Goal: Consume media (video, audio)

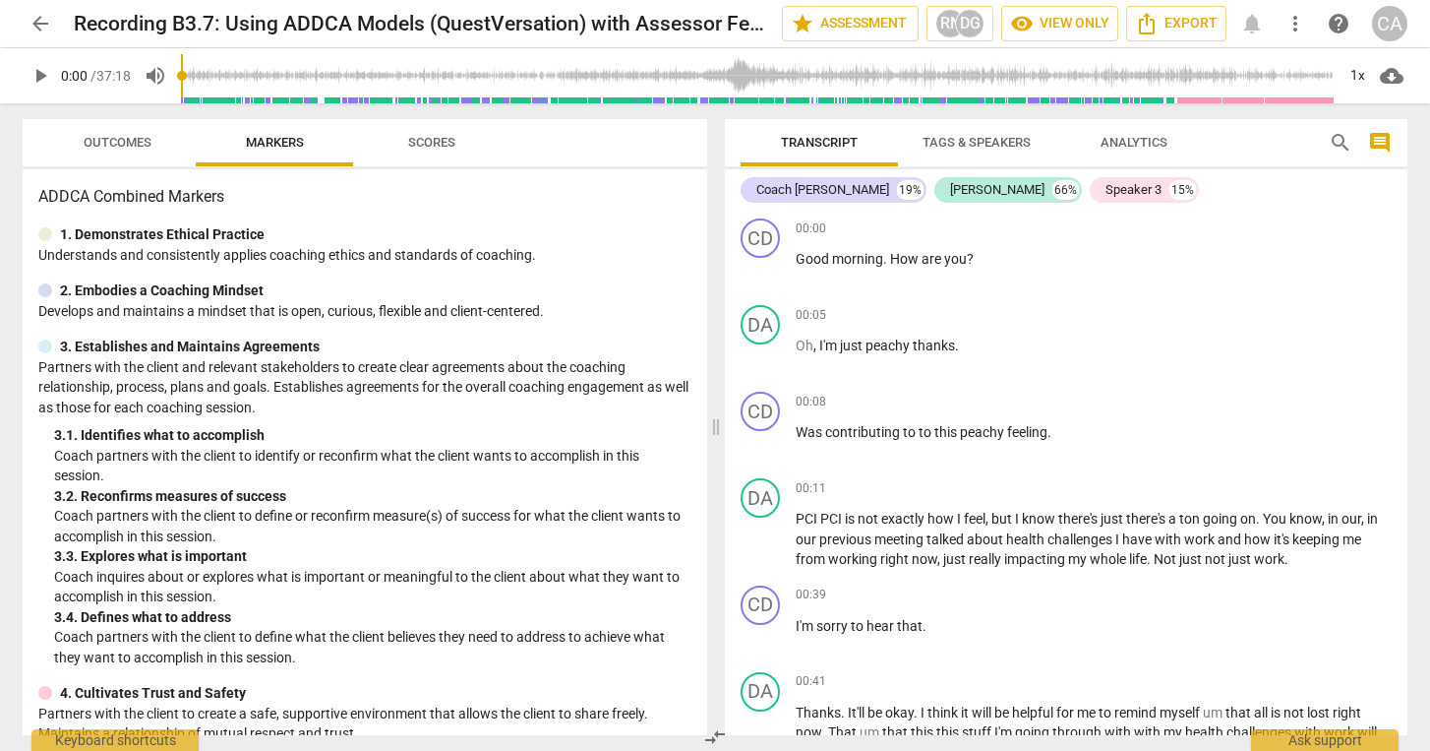
click at [37, 77] on span "play_arrow" at bounding box center [41, 76] width 24 height 24
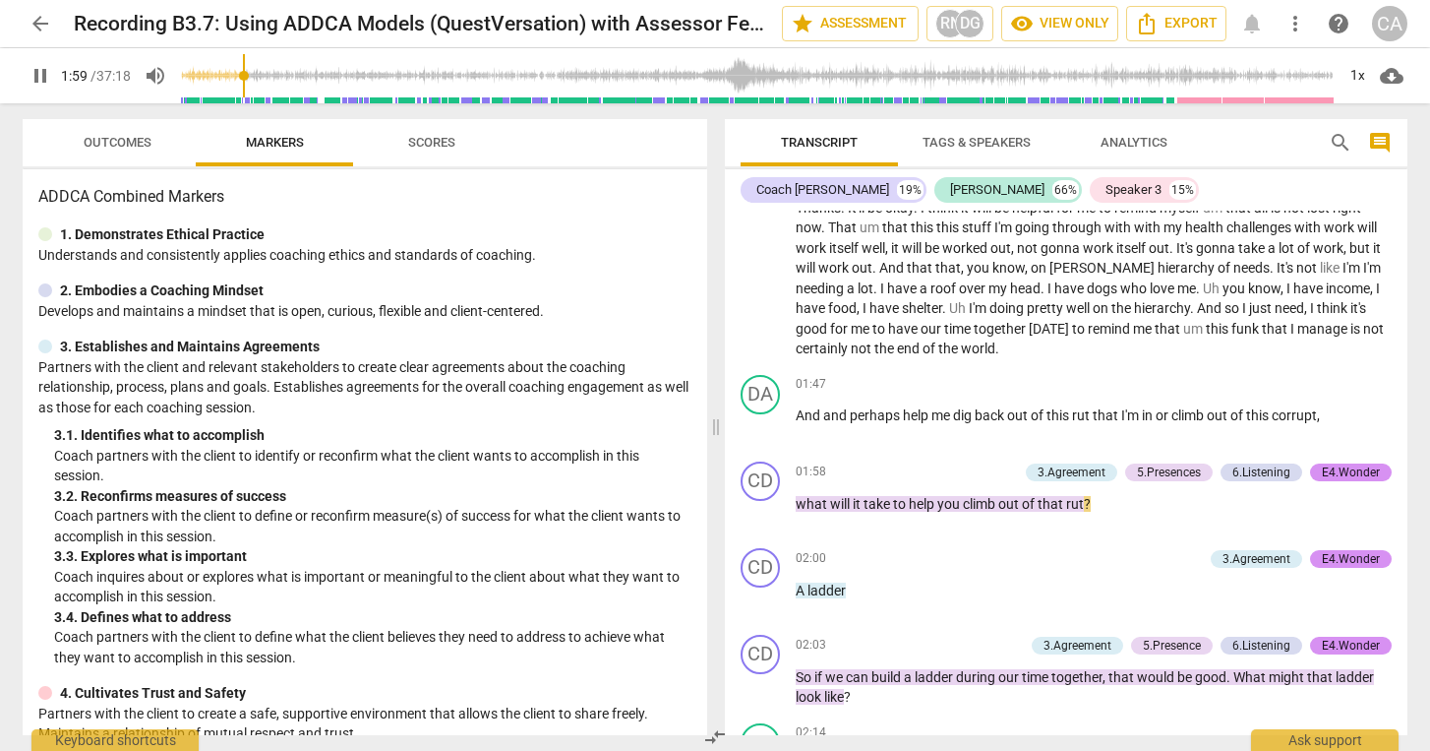
click at [133, 135] on span "Outcomes" at bounding box center [118, 142] width 68 height 15
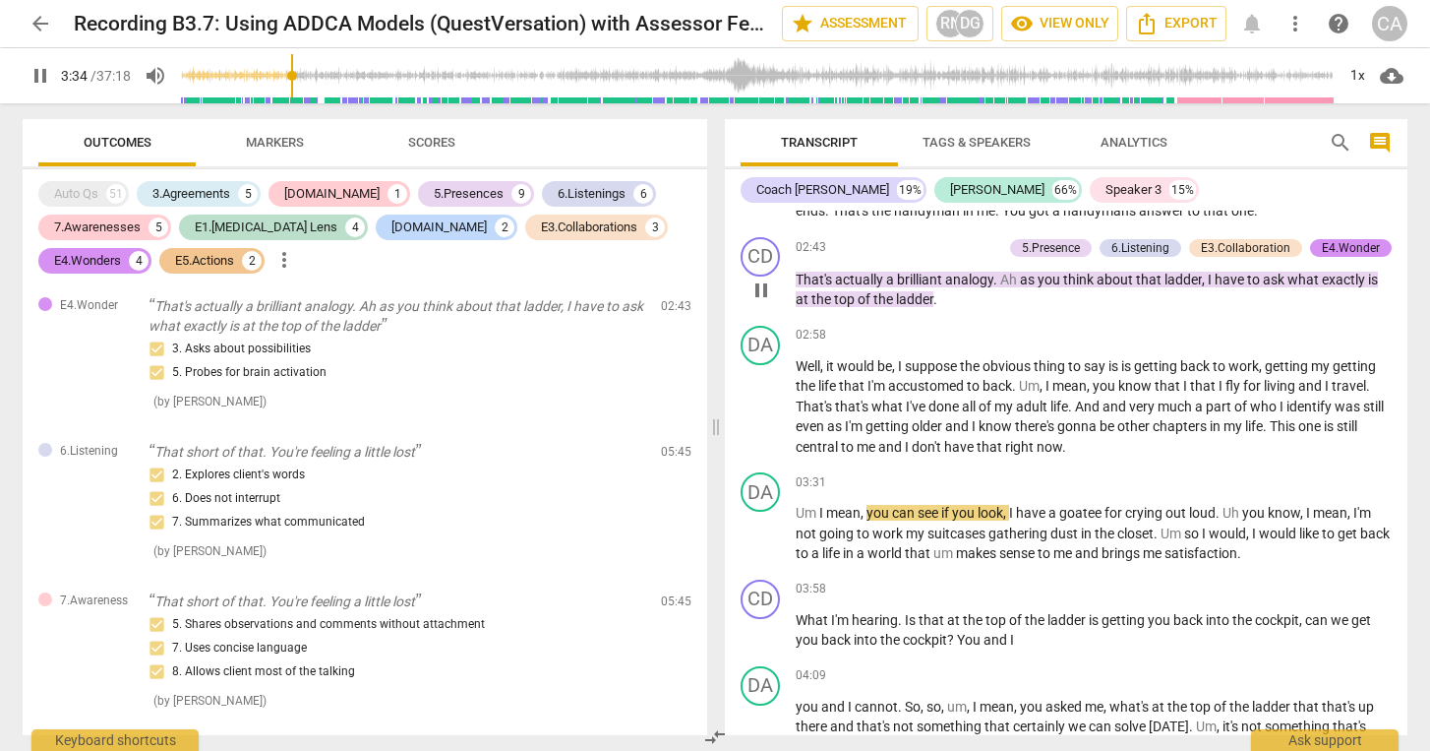
scroll to position [1170, 0]
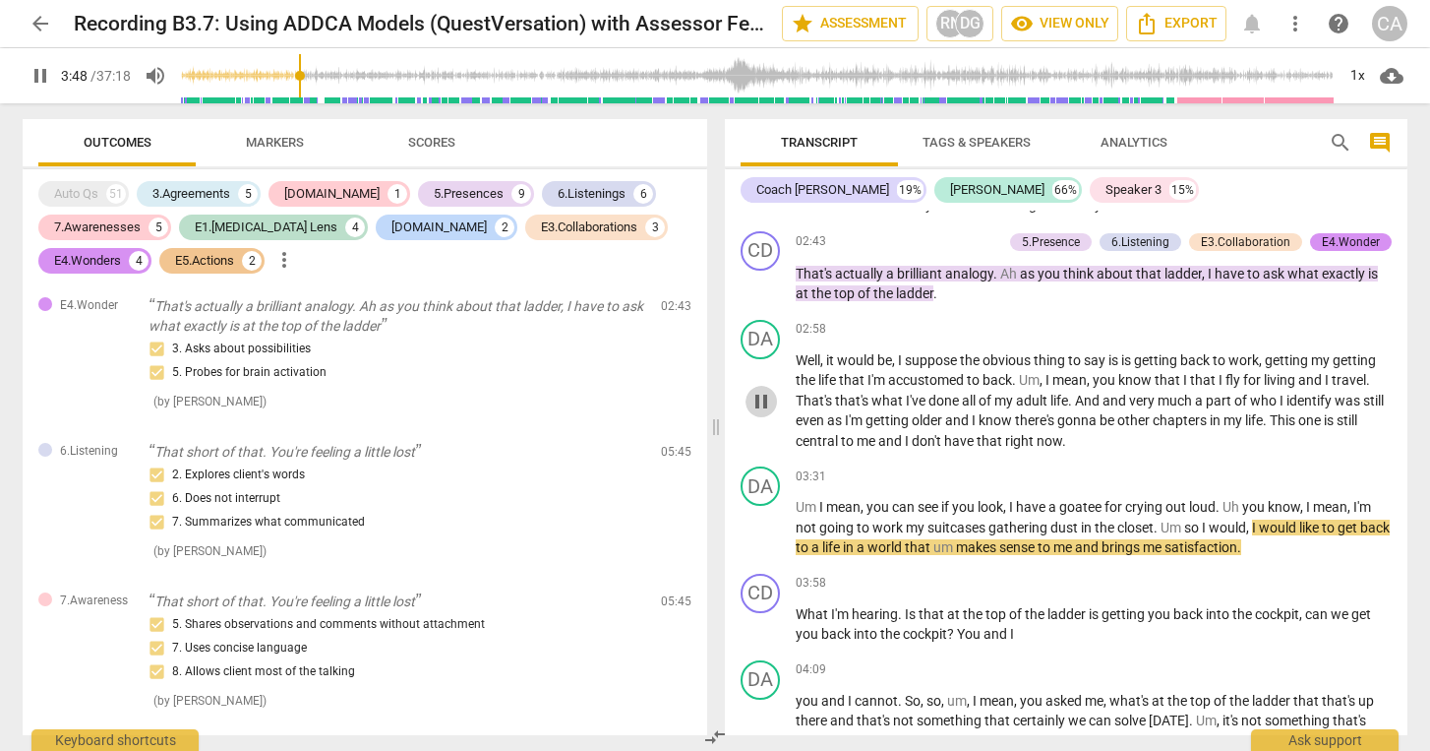
click at [765, 406] on span "pause" at bounding box center [762, 402] width 24 height 24
click at [759, 404] on span "play_arrow" at bounding box center [762, 402] width 24 height 24
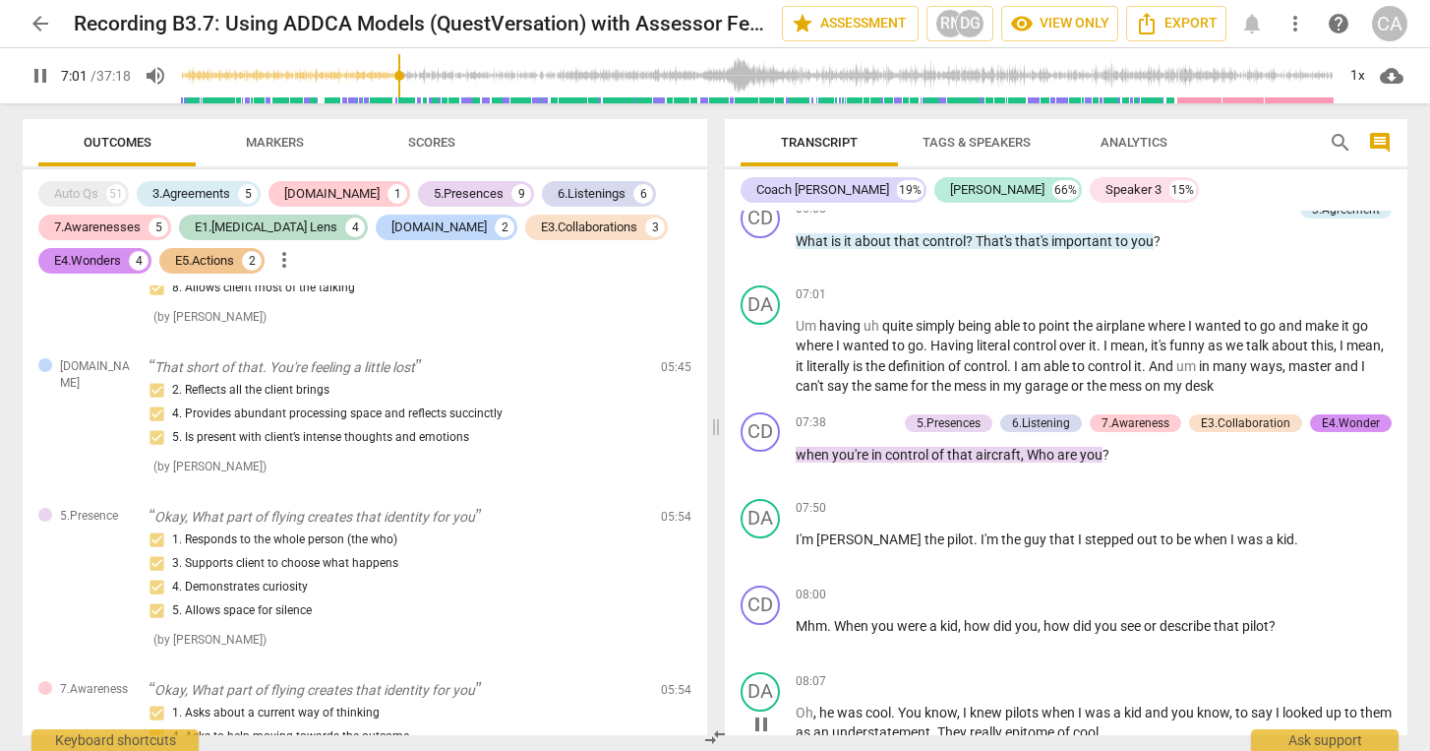
scroll to position [2713, 0]
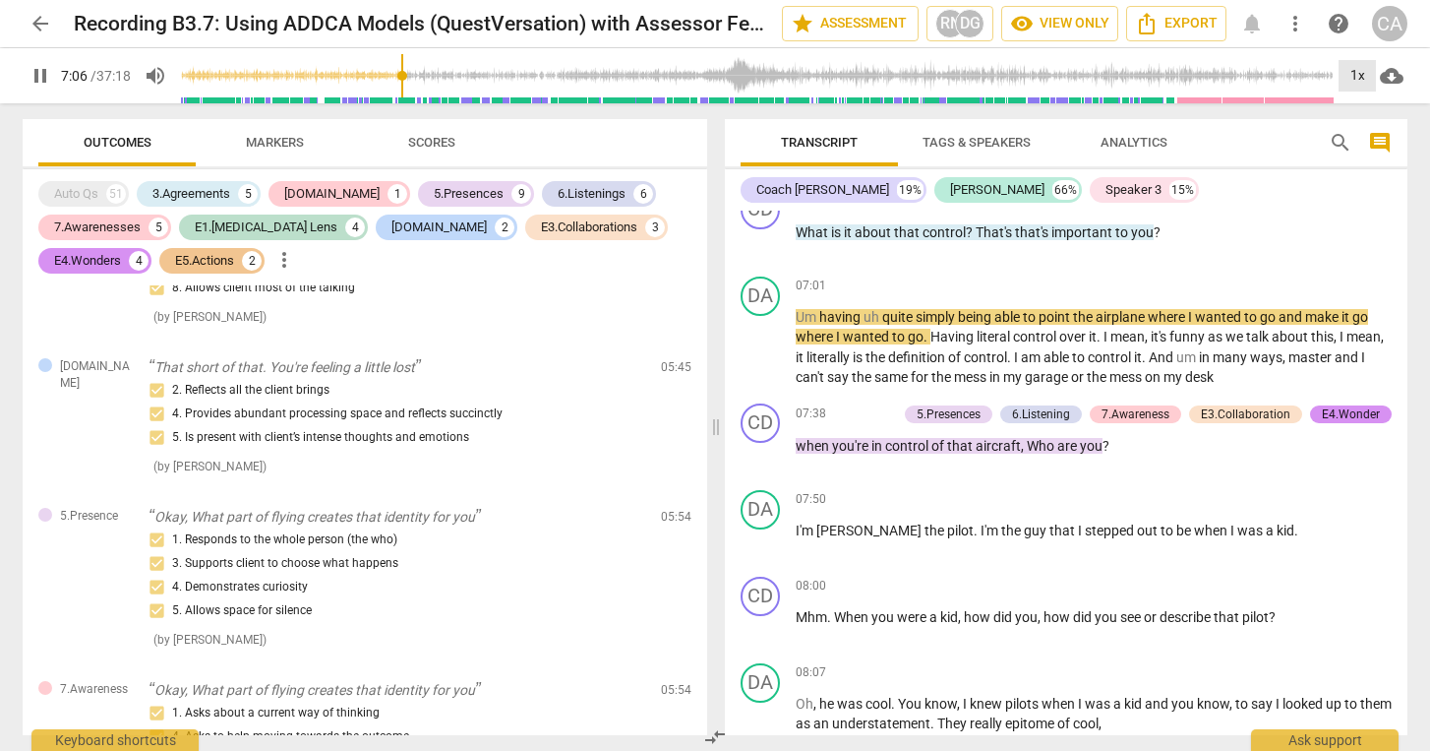
click at [1361, 71] on div "1x" at bounding box center [1357, 75] width 37 height 31
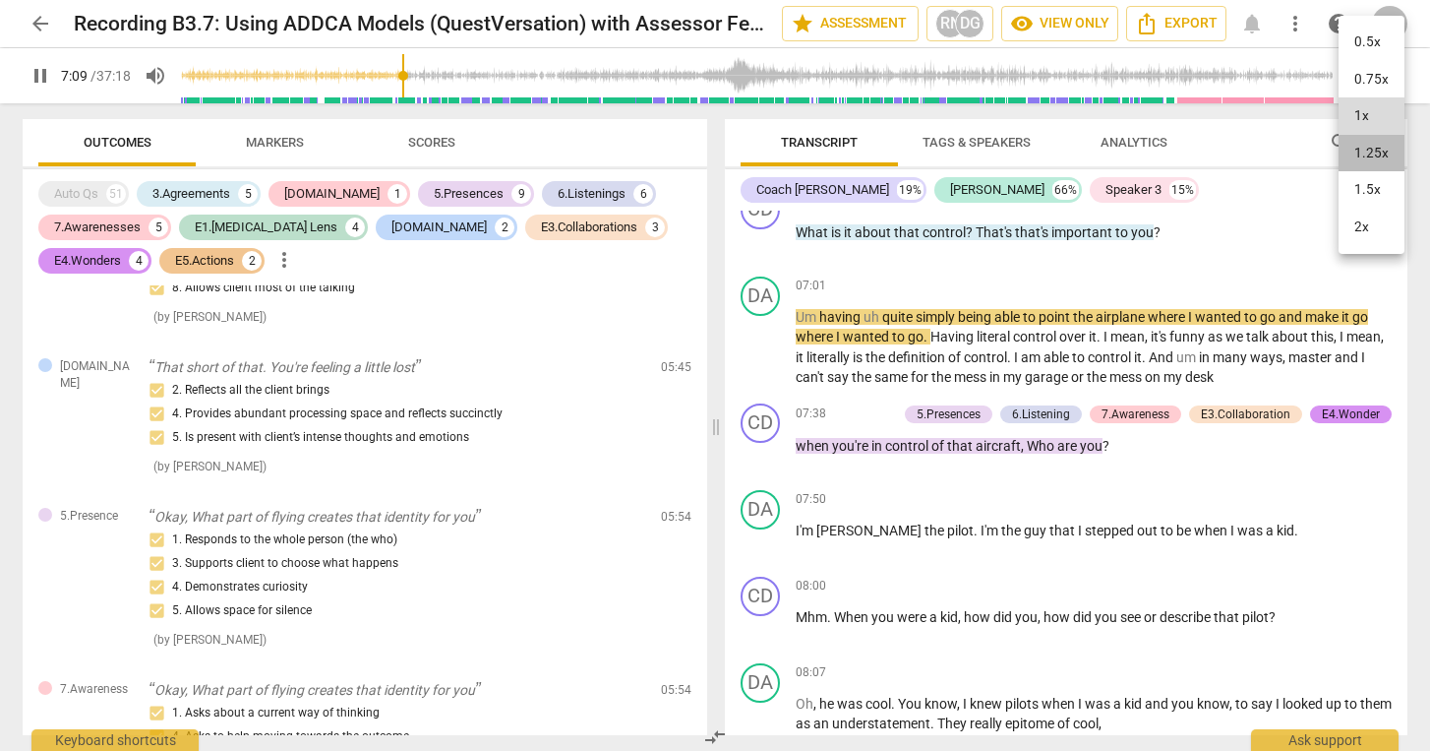
click at [1363, 148] on li "1.25x" at bounding box center [1372, 153] width 66 height 37
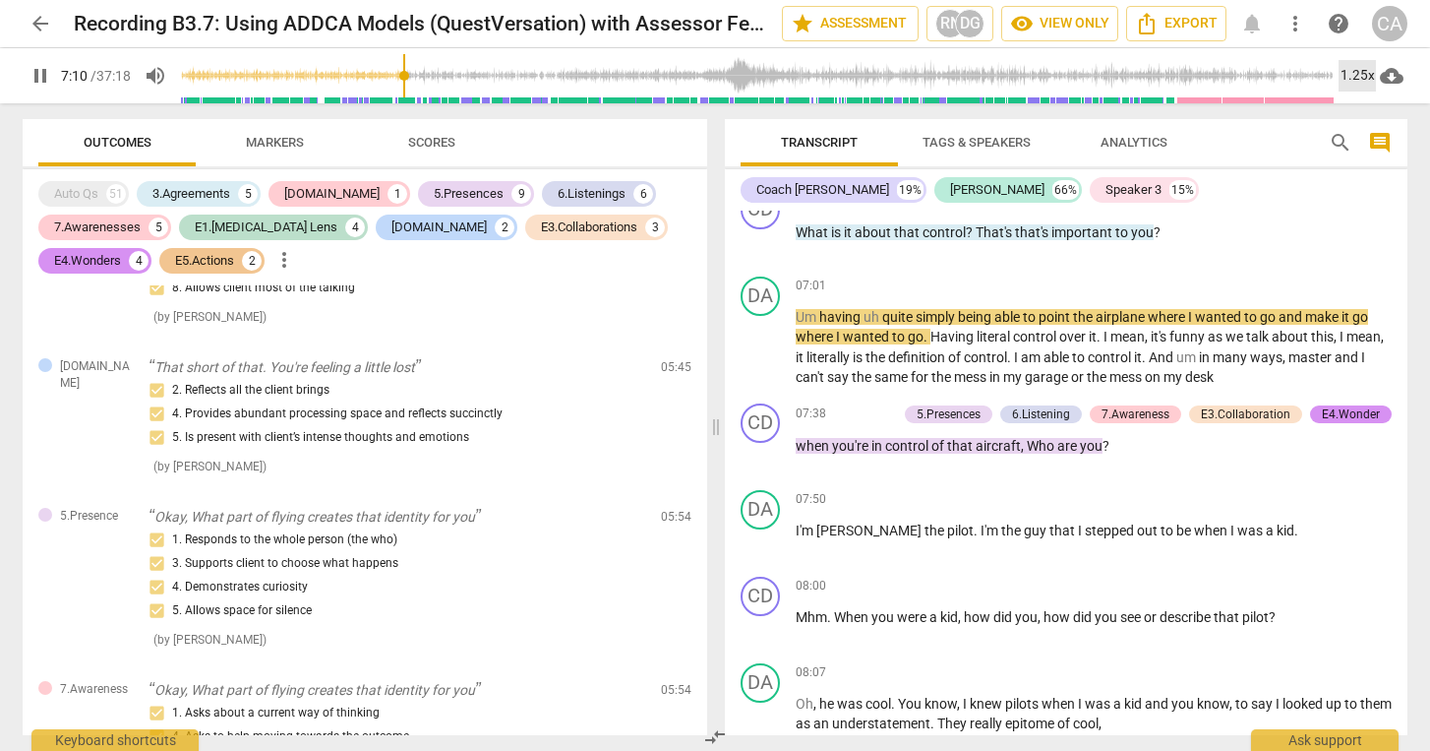
click at [1352, 76] on div "1.25x" at bounding box center [1357, 75] width 37 height 31
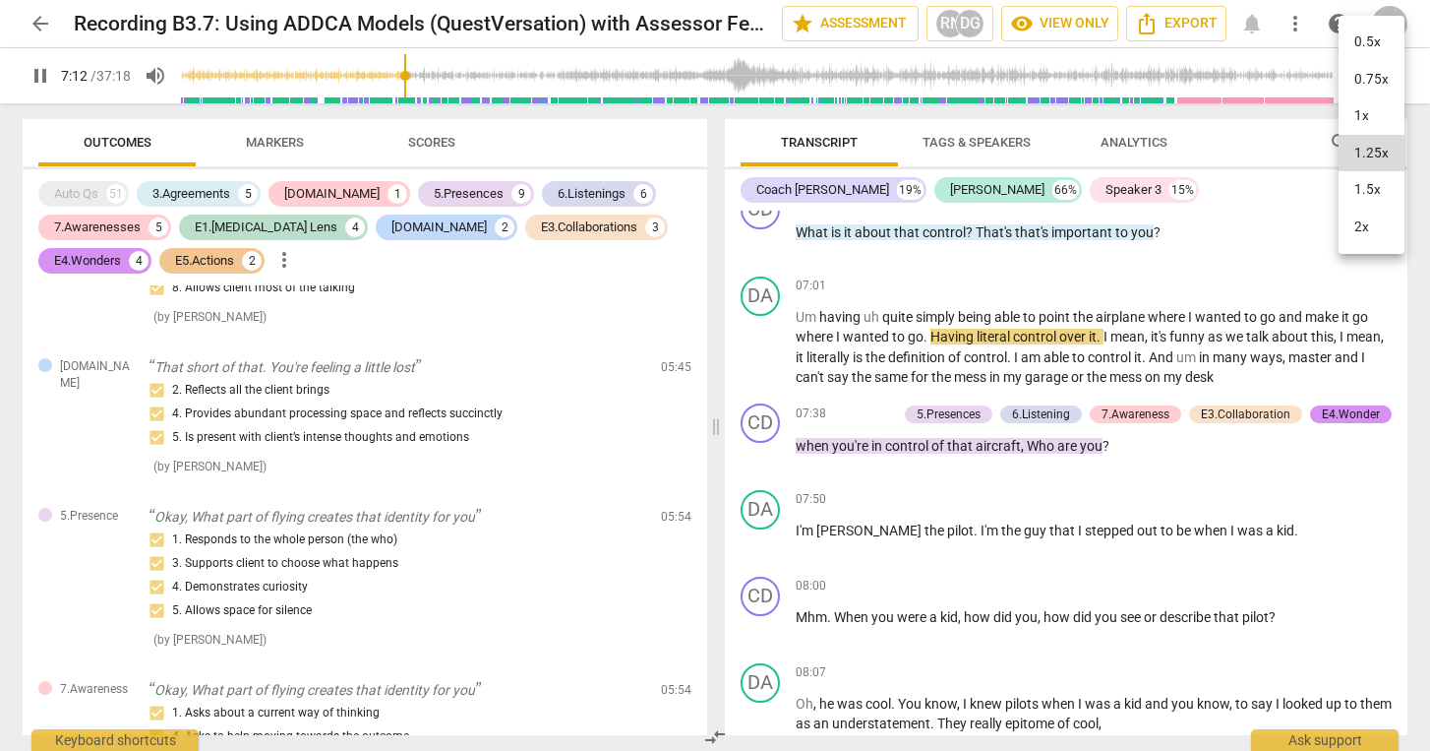
click at [1361, 183] on li "1.5x" at bounding box center [1372, 189] width 66 height 37
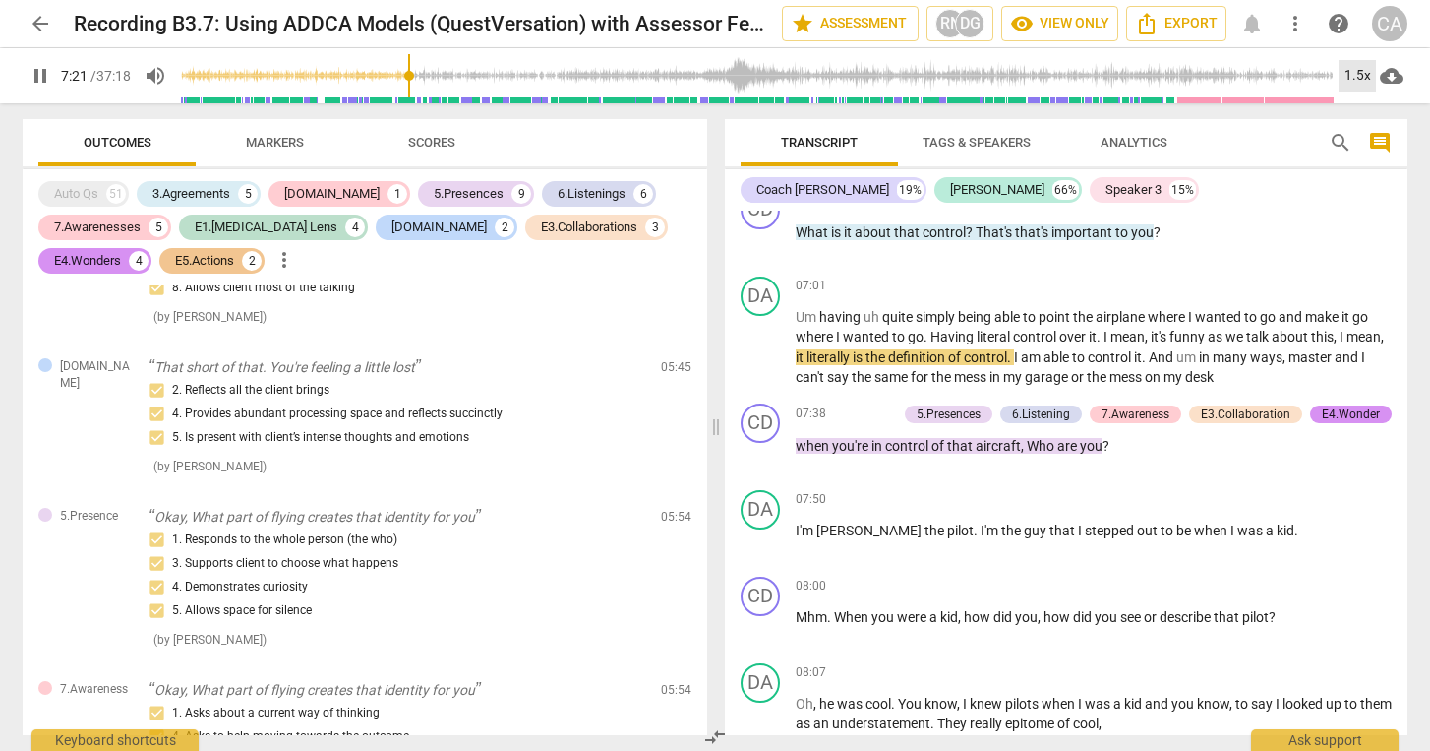
click at [1366, 67] on div "1.5x" at bounding box center [1357, 75] width 37 height 31
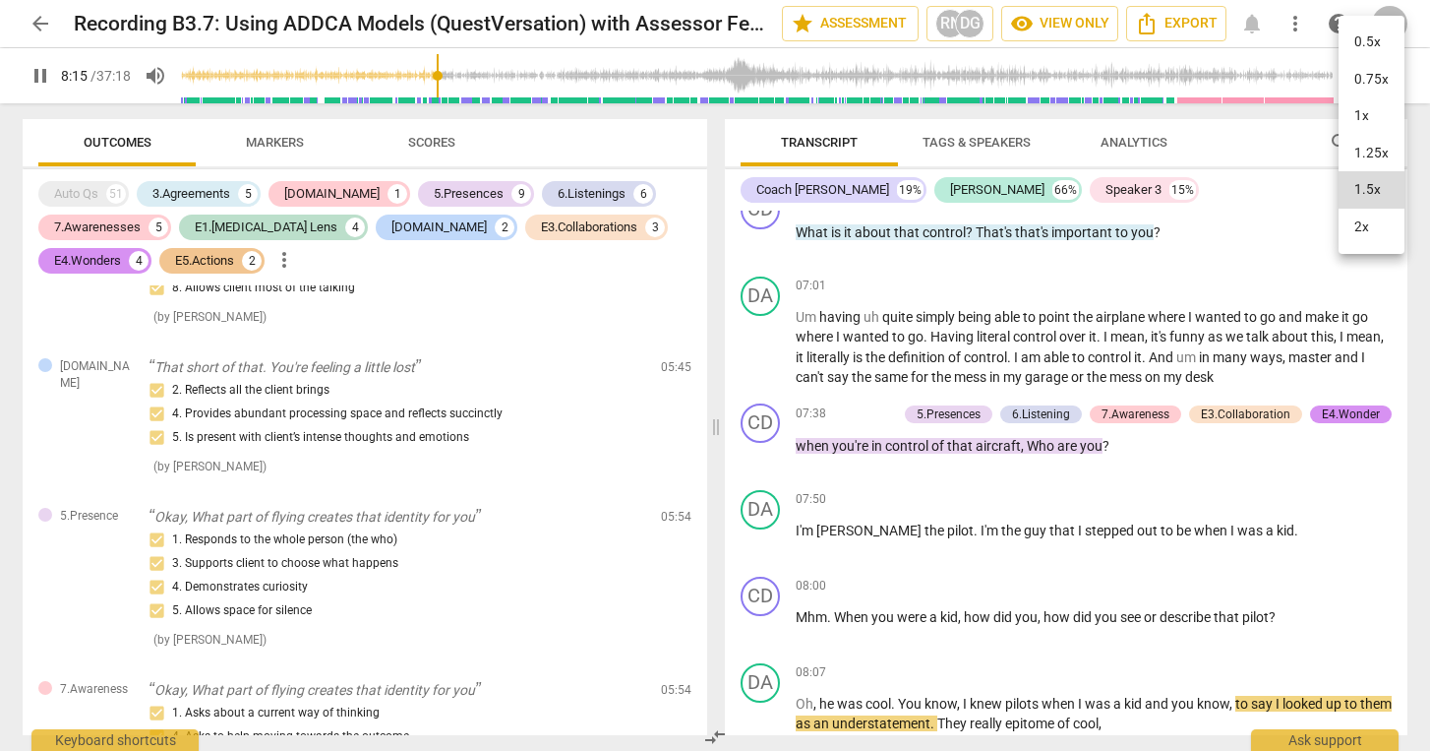
drag, startPoint x: 1405, startPoint y: 324, endPoint x: 1402, endPoint y: 362, distance: 38.5
click at [1402, 359] on div at bounding box center [715, 375] width 1430 height 751
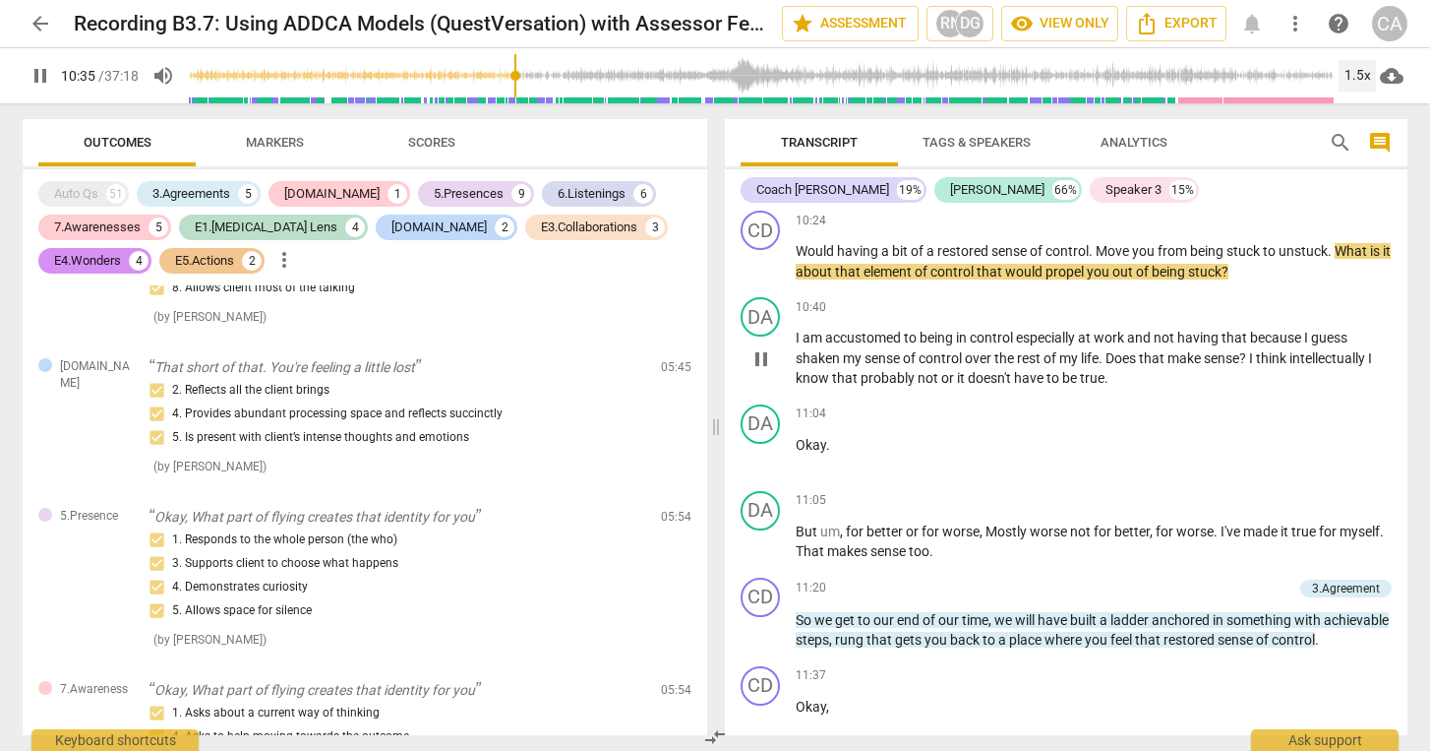
scroll to position [4224, 0]
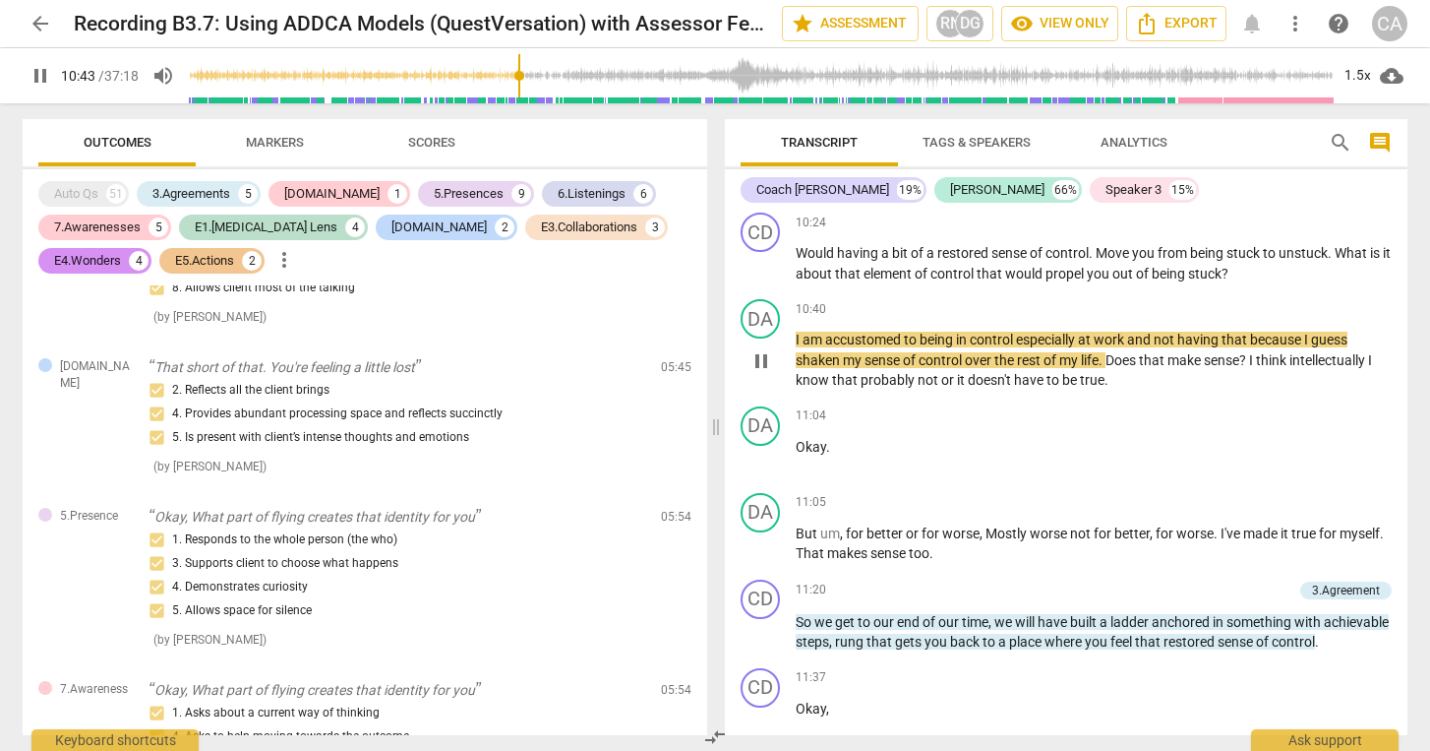
click at [758, 369] on span "pause" at bounding box center [762, 361] width 24 height 24
click at [1354, 74] on div "1.5x" at bounding box center [1357, 75] width 37 height 31
click at [1351, 144] on li "1.25x" at bounding box center [1372, 153] width 66 height 37
click at [767, 358] on span "play_arrow" at bounding box center [762, 361] width 24 height 24
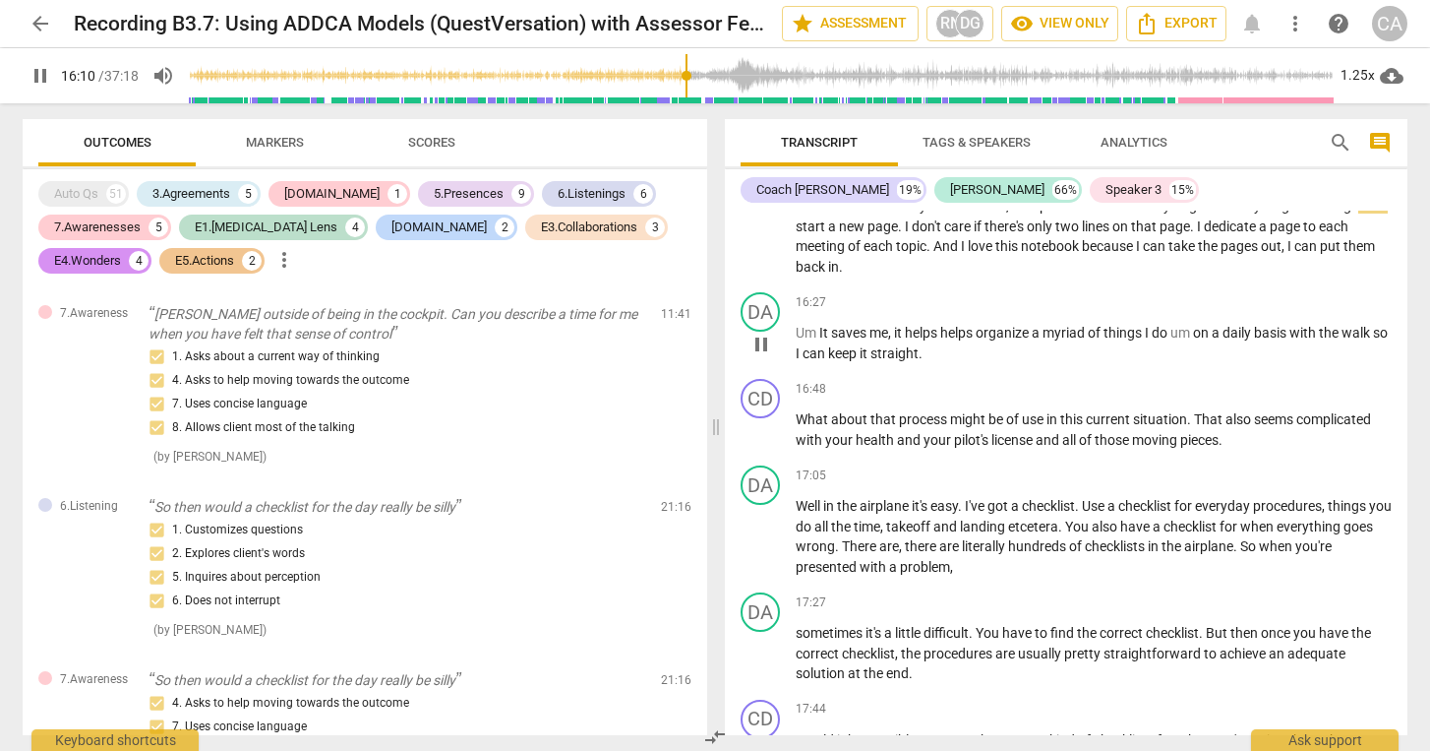
scroll to position [6287, 0]
click at [1357, 72] on div "1.25x" at bounding box center [1357, 75] width 37 height 31
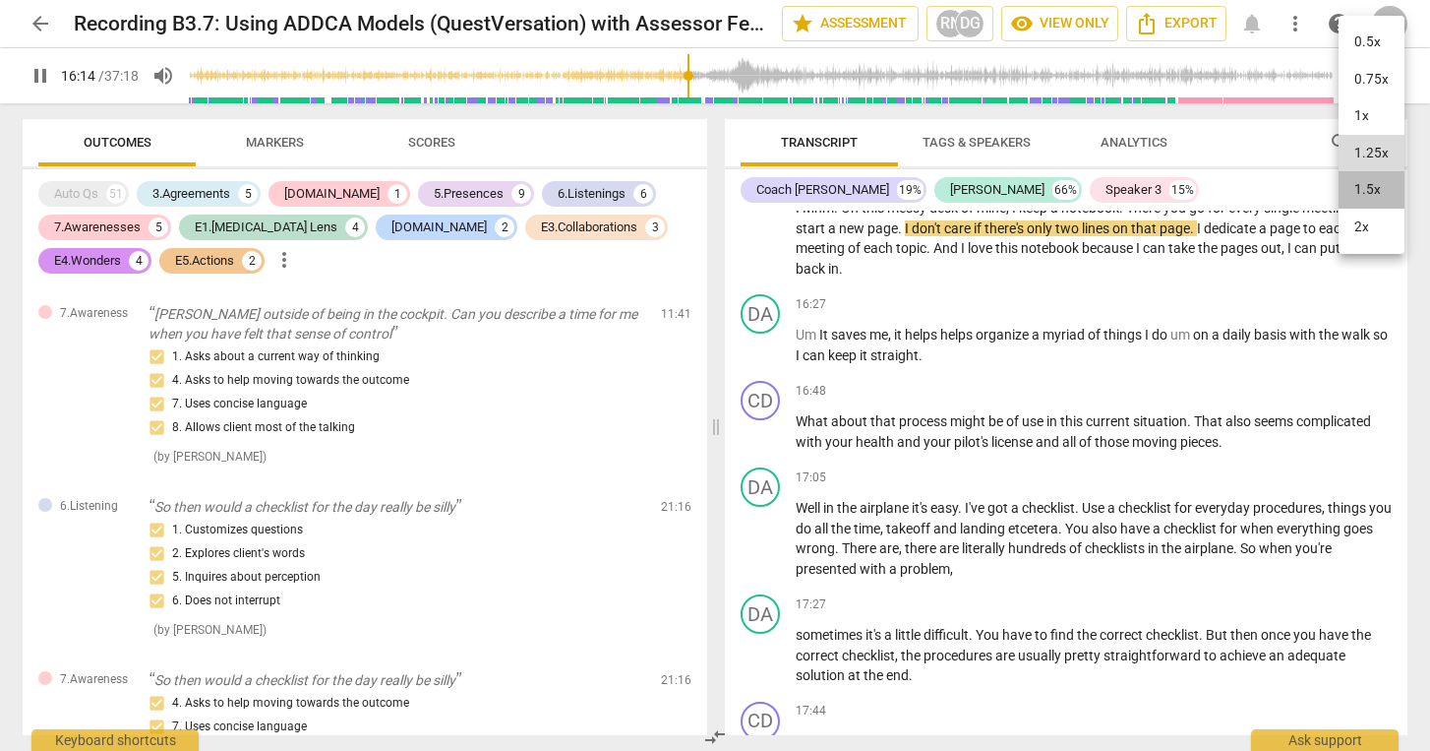
click at [1356, 185] on li "1.5x" at bounding box center [1372, 189] width 66 height 37
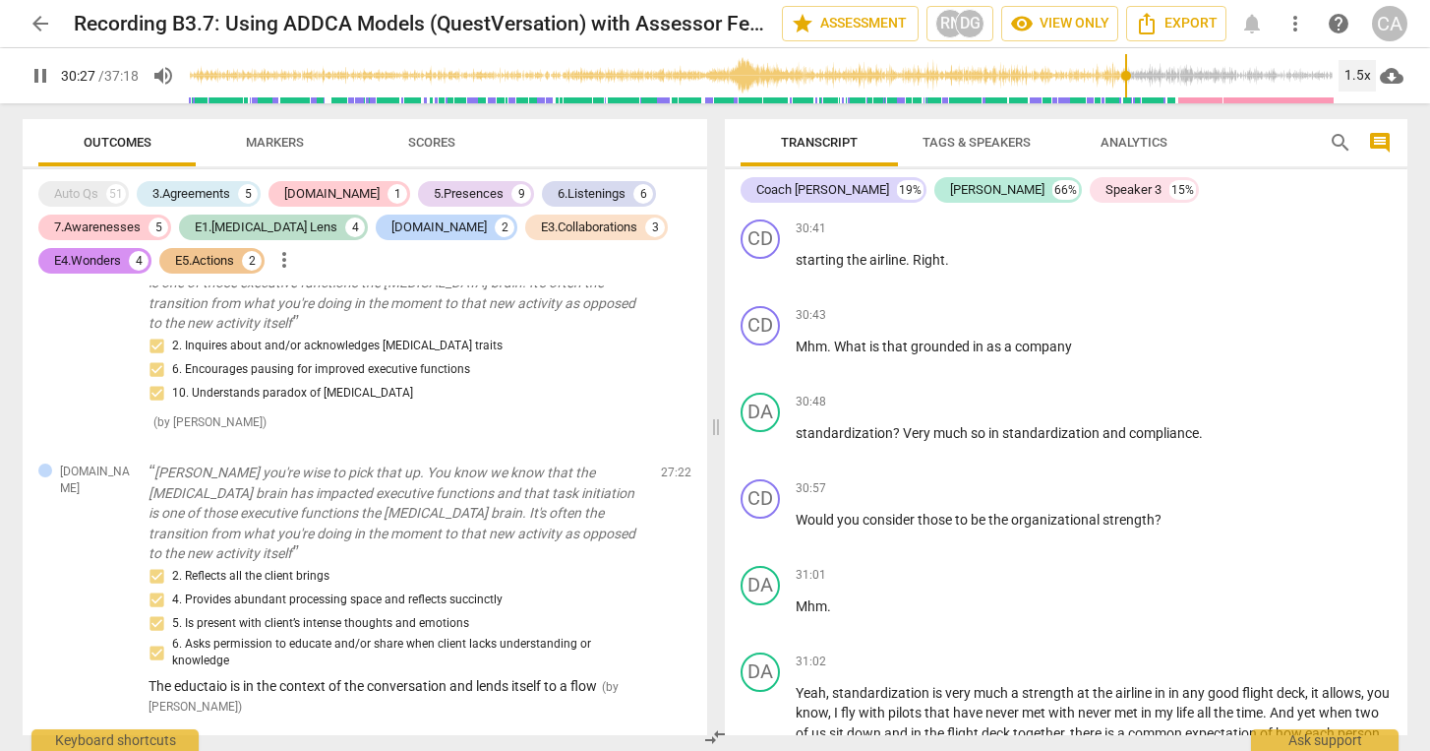
scroll to position [11789, 0]
click at [1206, 388] on div "CD play_arrow pause 30:43 keyboard_arrow_right Mhm . What is that grounded in a…" at bounding box center [1066, 344] width 683 height 87
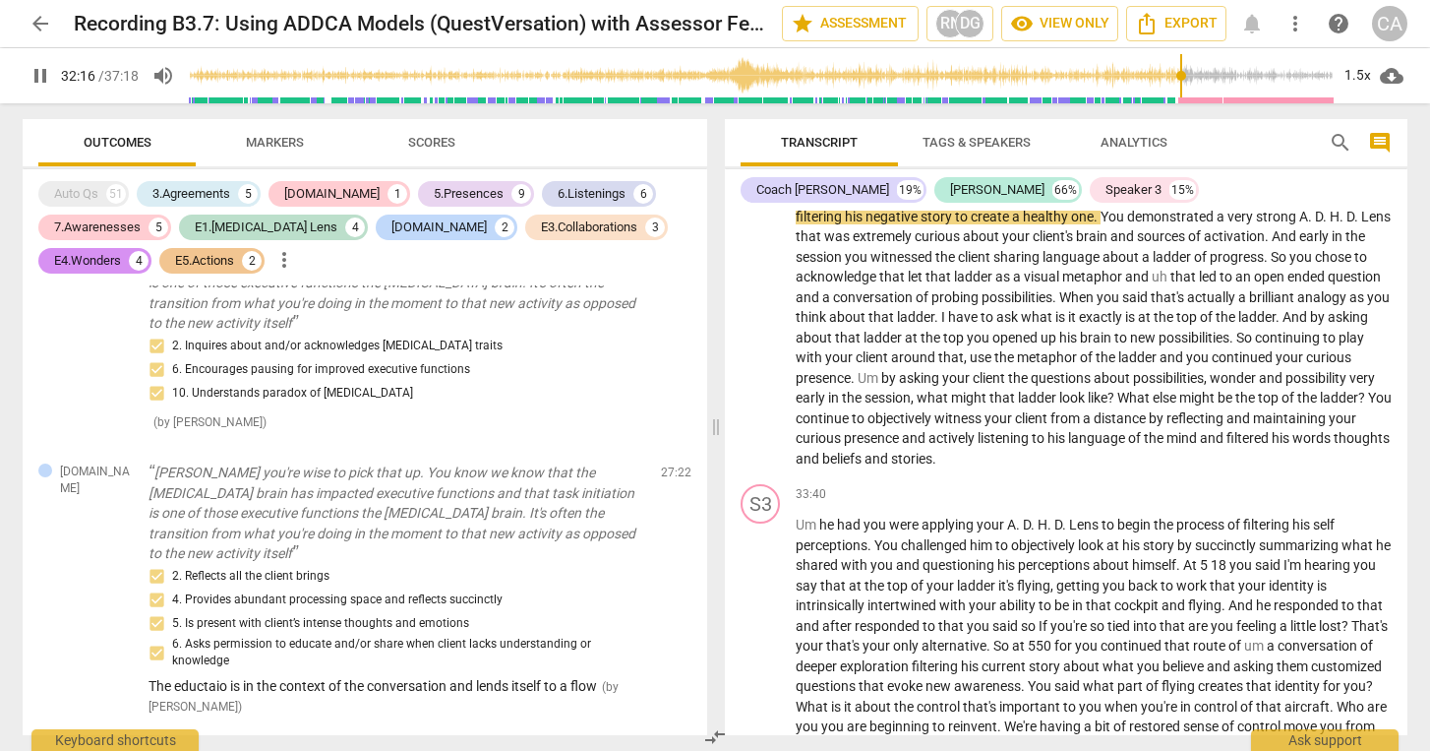
scroll to position [12701, 0]
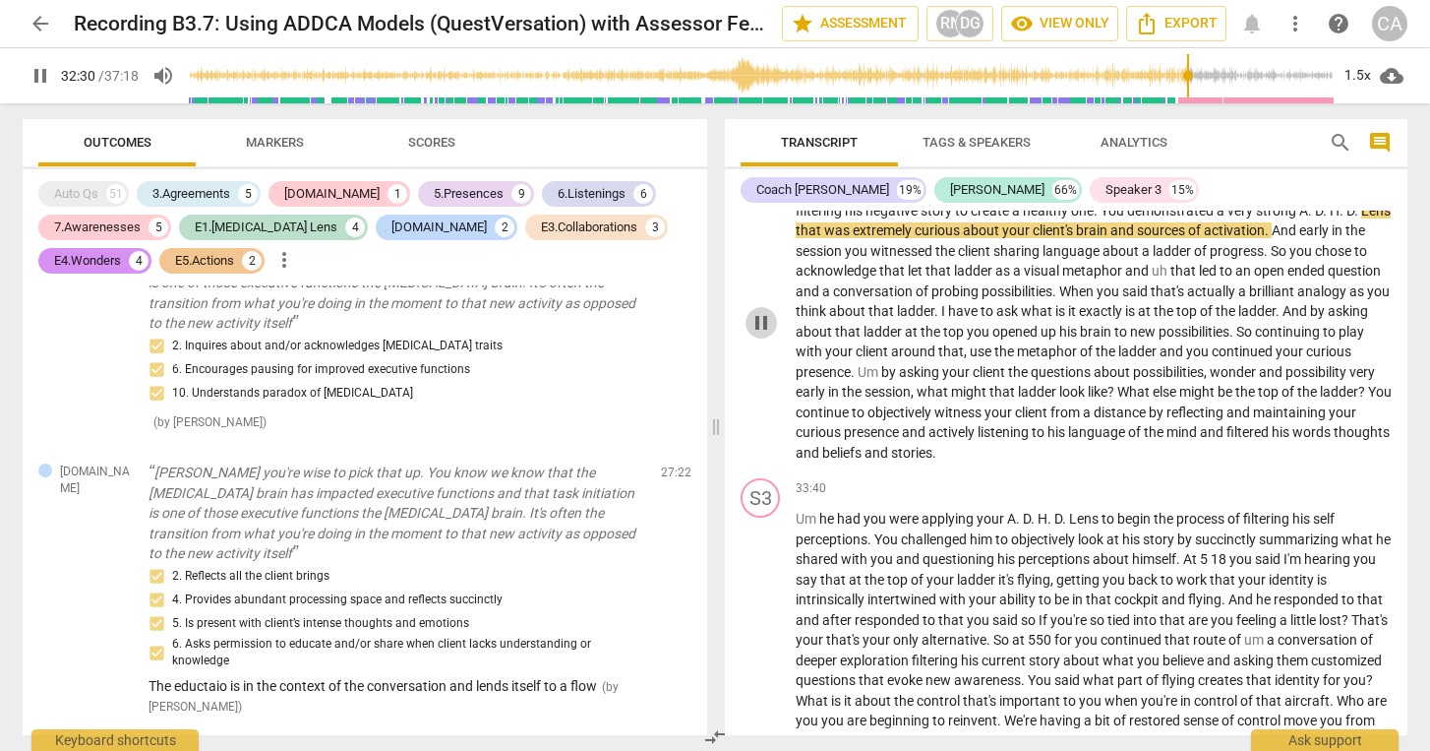
click at [755, 334] on span "pause" at bounding box center [762, 323] width 24 height 24
click at [1369, 73] on div "1.5x" at bounding box center [1357, 75] width 37 height 31
click at [1367, 107] on li "1x" at bounding box center [1372, 115] width 66 height 37
click at [761, 334] on span "play_arrow" at bounding box center [762, 323] width 24 height 24
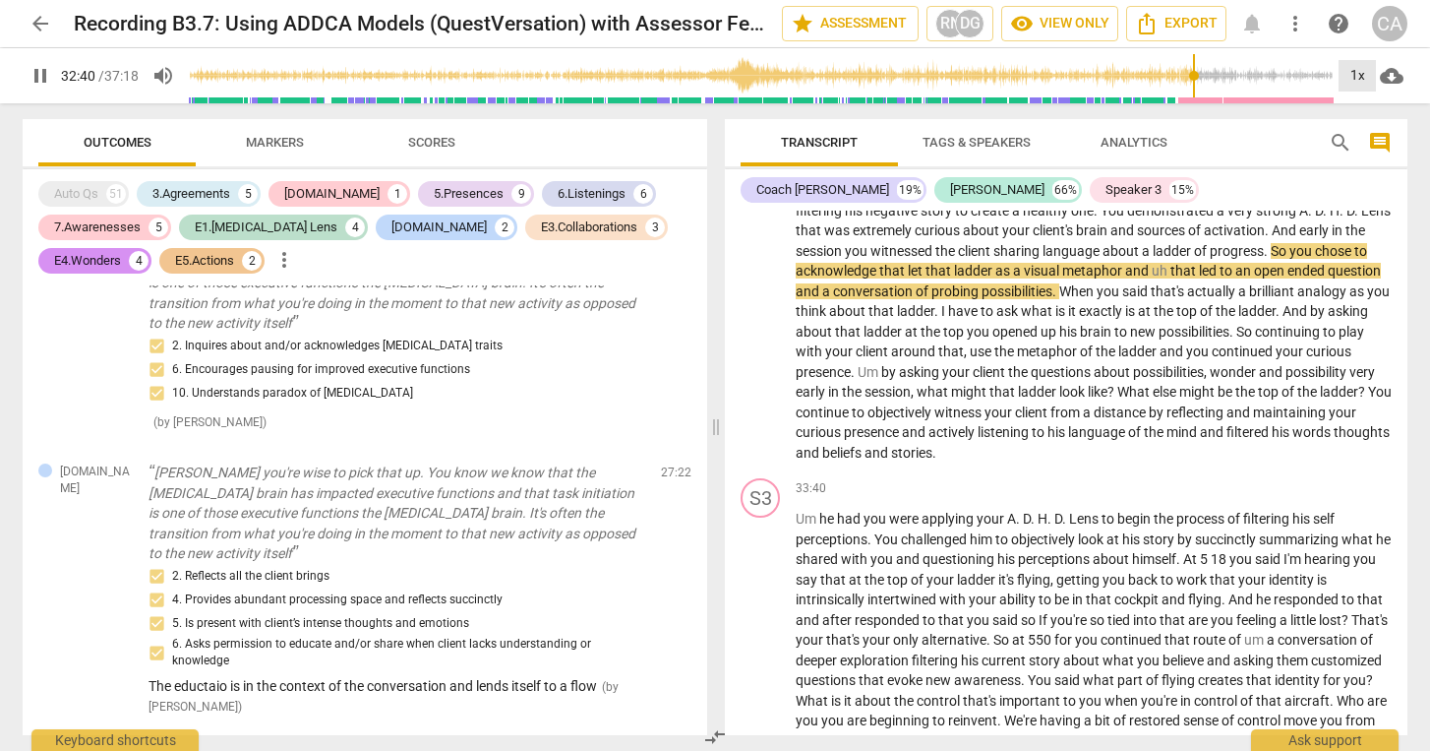
click at [1356, 70] on div "1x" at bounding box center [1357, 75] width 37 height 31
click at [1367, 149] on li "1.25x" at bounding box center [1372, 153] width 66 height 37
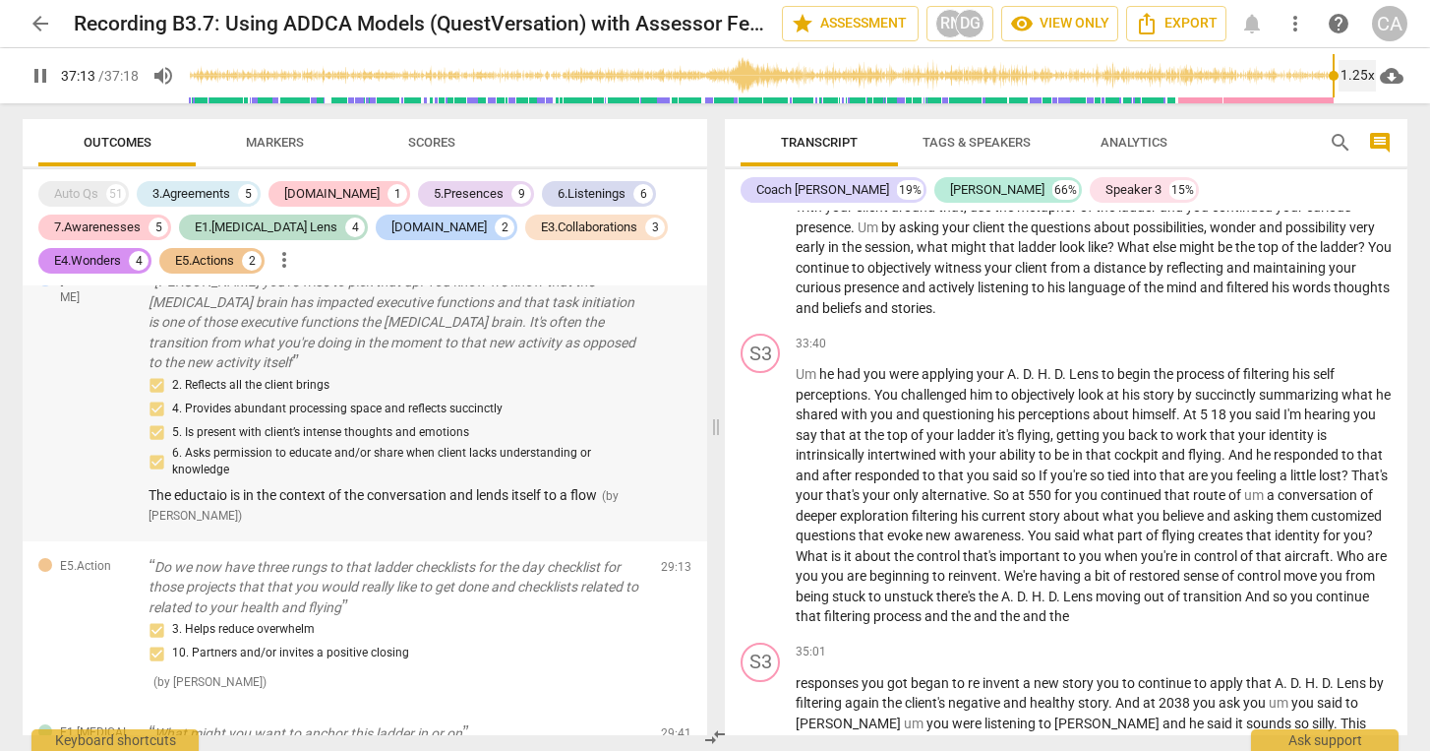
scroll to position [6194, 0]
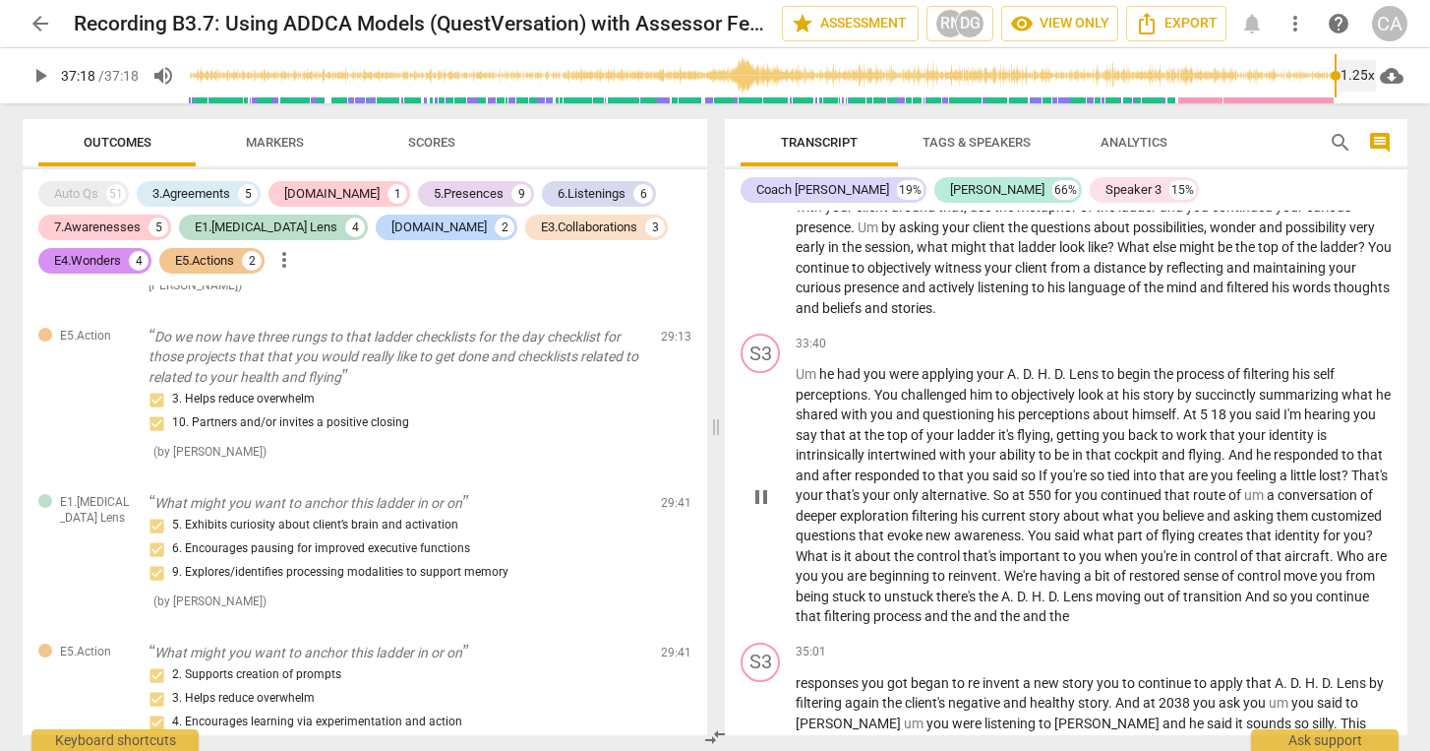
type input "2238"
